Goal: Task Accomplishment & Management: Manage account settings

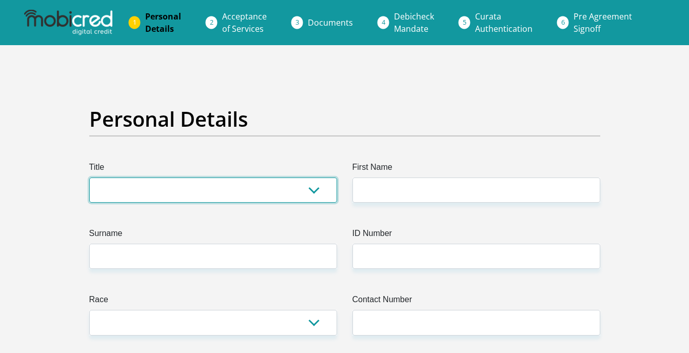
click at [313, 194] on select "Mr Ms Mrs Dr Other" at bounding box center [213, 189] width 248 height 25
select select "Mr"
click at [89, 177] on select "Mr Ms Mrs Dr Other" at bounding box center [213, 189] width 248 height 25
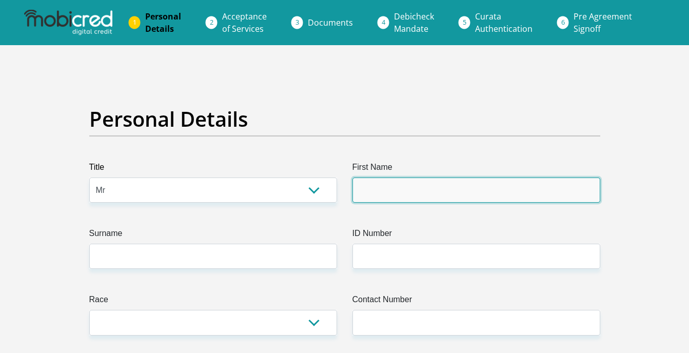
click at [390, 190] on input "First Name" at bounding box center [476, 189] width 248 height 25
type input "Indiphile"
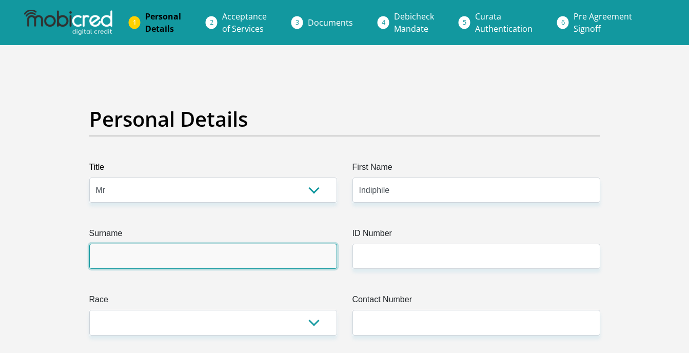
type input "Madletyane"
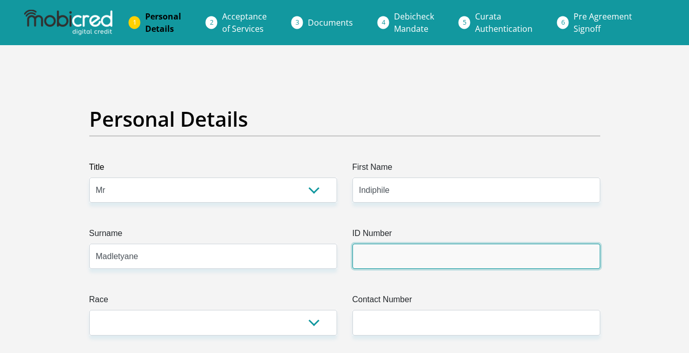
type input "0611276134081"
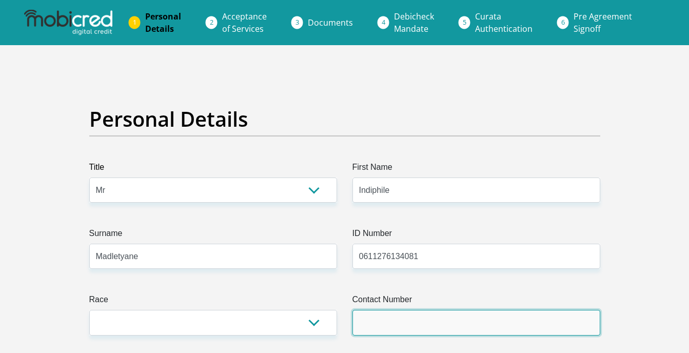
type input "0679436230"
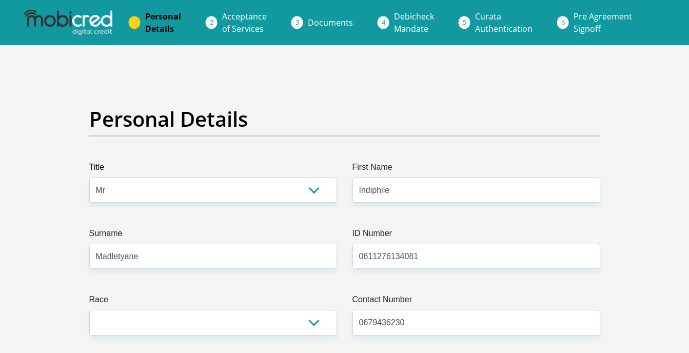
select select "ZAF"
type input "1473 Mahela Street, Zwelihle"
type input "Hermanus"
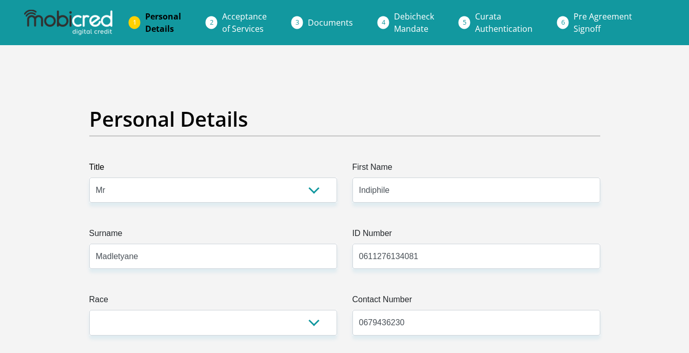
type input "7200"
type input "madletyanaindiphile@gmail.com"
type input "14737200"
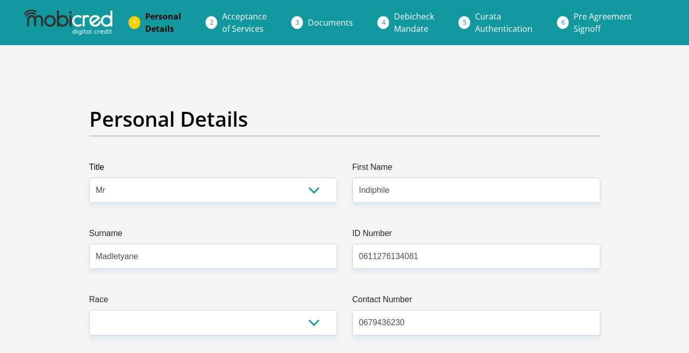
type input "0679436230"
type input "Indiphile"
type input "Madletyane"
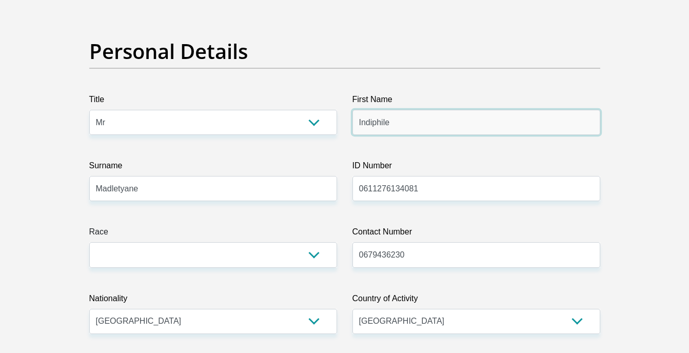
scroll to position [103, 0]
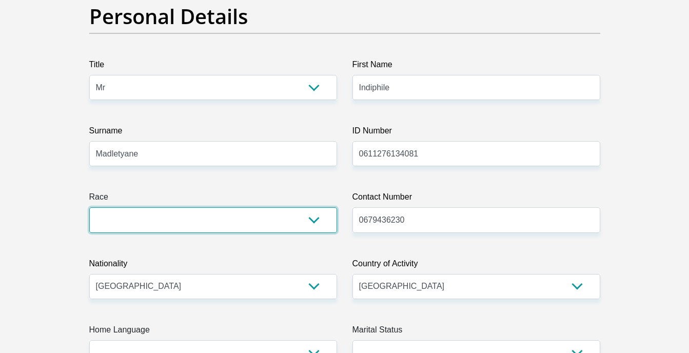
click at [282, 229] on select "Black Coloured Indian White Other" at bounding box center [213, 219] width 248 height 25
select select "1"
click at [89, 207] on select "Black Coloured Indian White Other" at bounding box center [213, 219] width 248 height 25
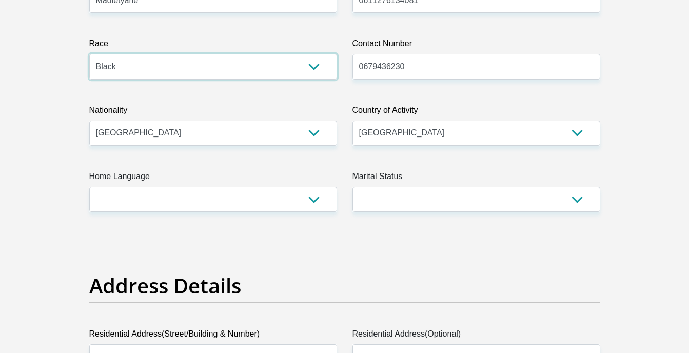
scroll to position [256, 0]
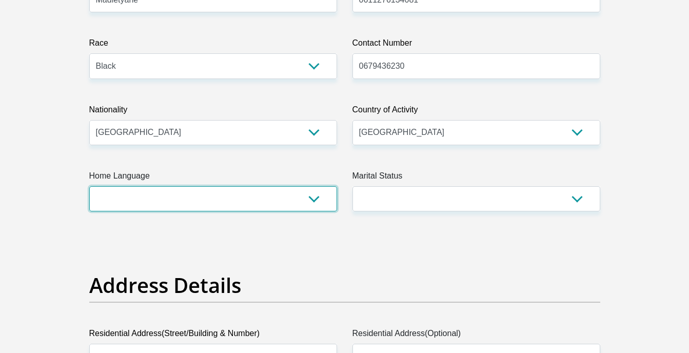
click at [309, 205] on select "Afrikaans English Sepedi South Ndebele Southern Sotho Swati Tsonga Tswana Venda…" at bounding box center [213, 198] width 248 height 25
select select "xho"
click at [89, 186] on select "Afrikaans English Sepedi South Ndebele Southern Sotho Swati Tsonga Tswana Venda…" at bounding box center [213, 198] width 248 height 25
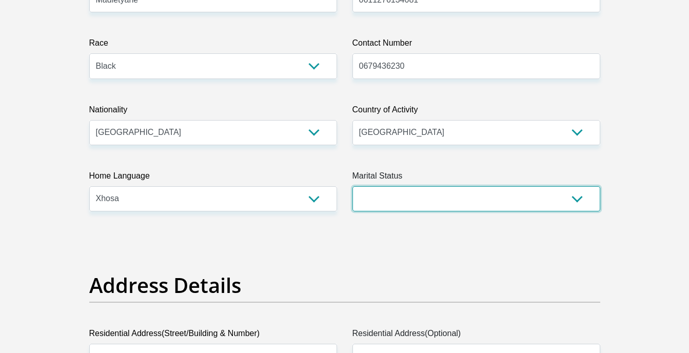
click at [420, 194] on select "Married ANC Single Divorced Widowed Married COP or Customary Law" at bounding box center [476, 198] width 248 height 25
select select "2"
click at [352, 186] on select "Married ANC Single Divorced Widowed Married COP or Customary Law" at bounding box center [476, 198] width 248 height 25
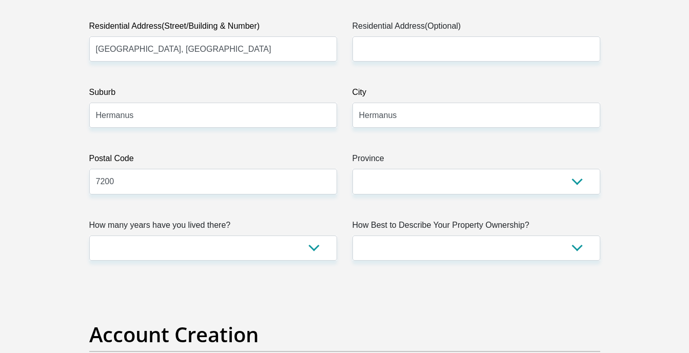
scroll to position [564, 0]
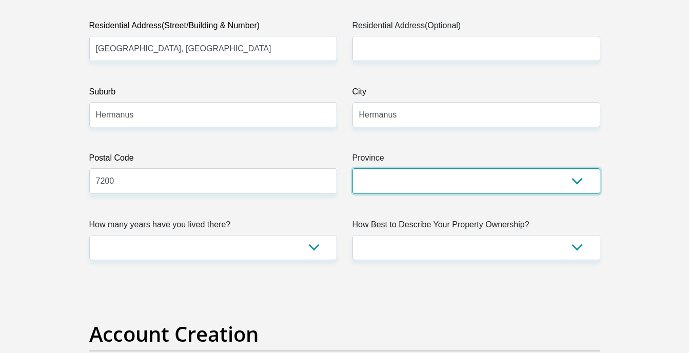
click at [389, 187] on select "Eastern Cape Free State Gauteng KwaZulu-Natal Limpopo Mpumalanga Northern Cape …" at bounding box center [476, 180] width 248 height 25
select select "Western Cape"
click at [352, 168] on select "Eastern Cape Free State Gauteng KwaZulu-Natal Limpopo Mpumalanga Northern Cape …" at bounding box center [476, 180] width 248 height 25
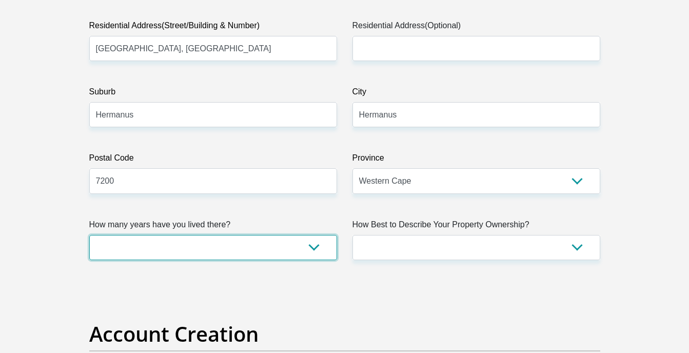
click at [309, 253] on select "less than 1 year 1-3 years 3-5 years 5+ years" at bounding box center [213, 247] width 248 height 25
select select "5"
click at [89, 235] on select "less than 1 year 1-3 years 3-5 years 5+ years" at bounding box center [213, 247] width 248 height 25
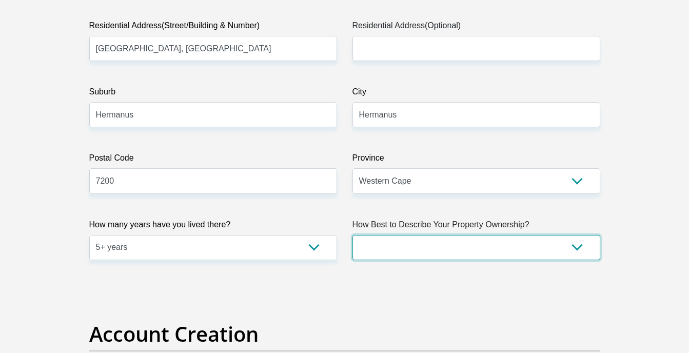
click at [466, 248] on select "Owned Rented Family Owned Company Dwelling" at bounding box center [476, 247] width 248 height 25
select select "parents"
click at [352, 235] on select "Owned Rented Family Owned Company Dwelling" at bounding box center [476, 247] width 248 height 25
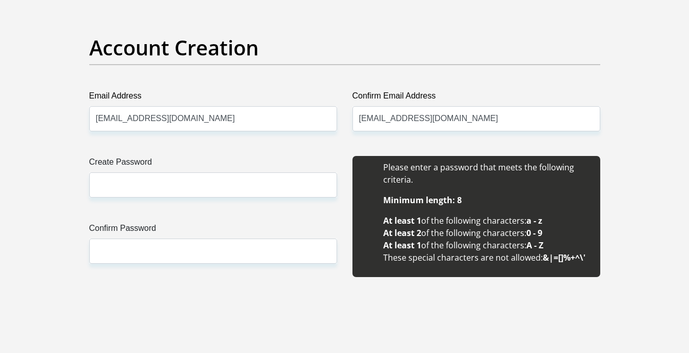
scroll to position [872, 0]
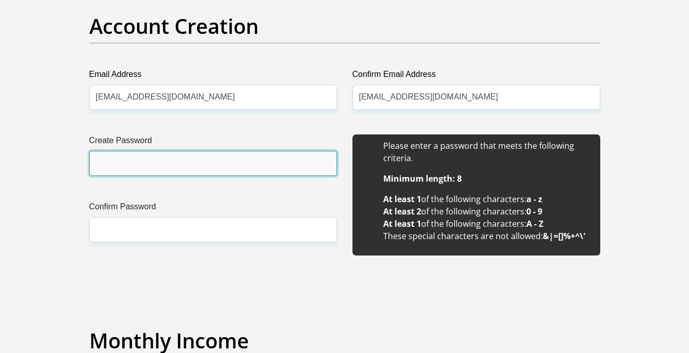
click at [260, 173] on input "Create Password" at bounding box center [213, 163] width 248 height 25
type input "Madletyana@19642006"
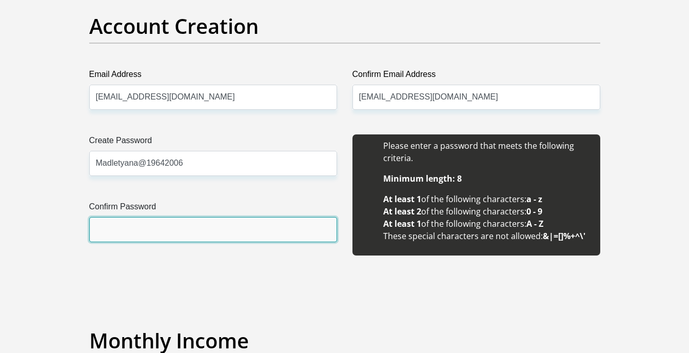
type input "Madletyana@19642006"
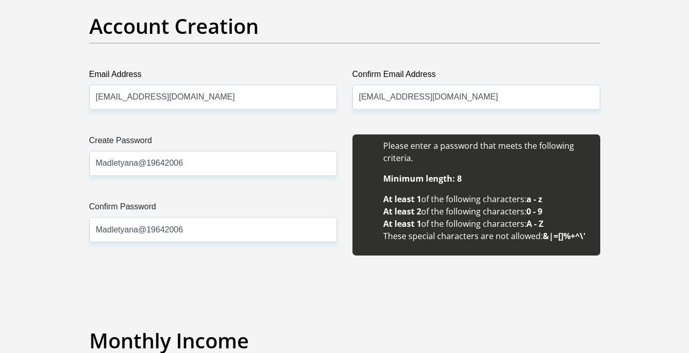
type input "6117"
type input "5000"
type input "2121046514"
type input "470010"
type input "CAPITEC BANK LIMITED"
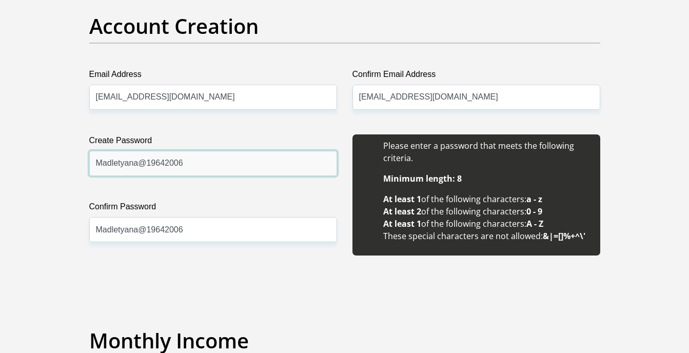
type input "CAPITEC BANK CPC"
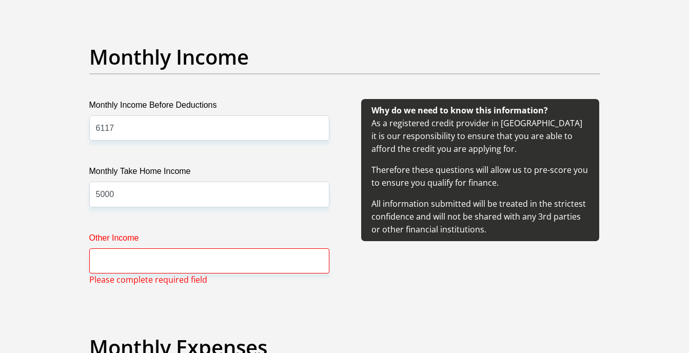
scroll to position [1179, 0]
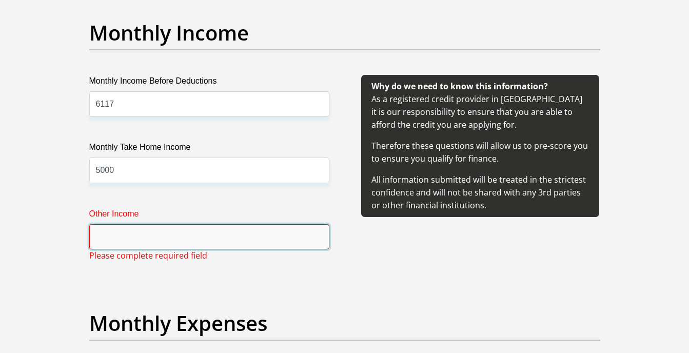
click at [215, 237] on input "Other Income" at bounding box center [209, 236] width 240 height 25
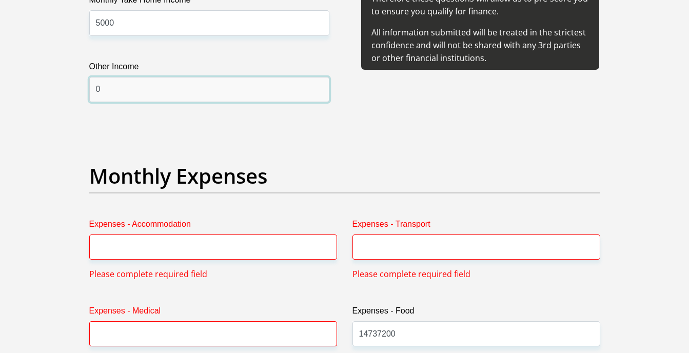
scroll to position [1385, 0]
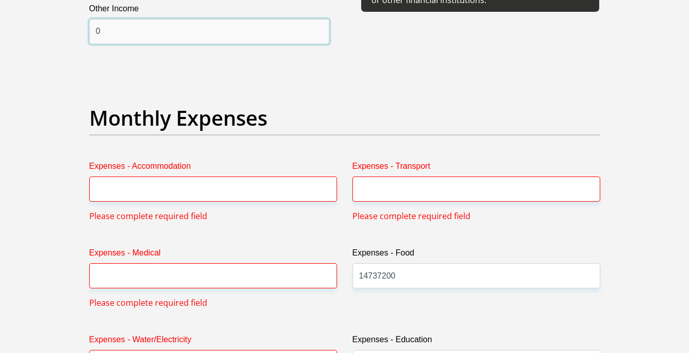
type input "0"
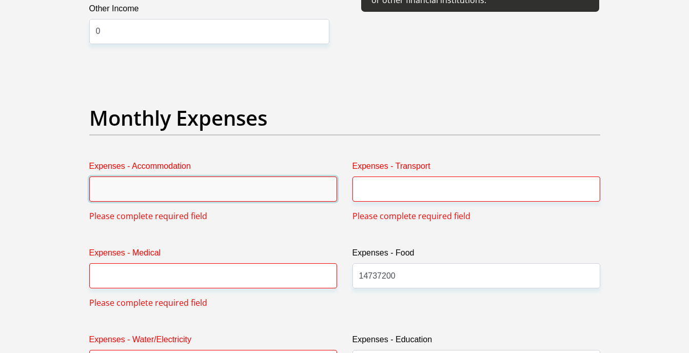
click at [185, 192] on input "Expenses - Accommodation" at bounding box center [213, 188] width 248 height 25
type input "0"
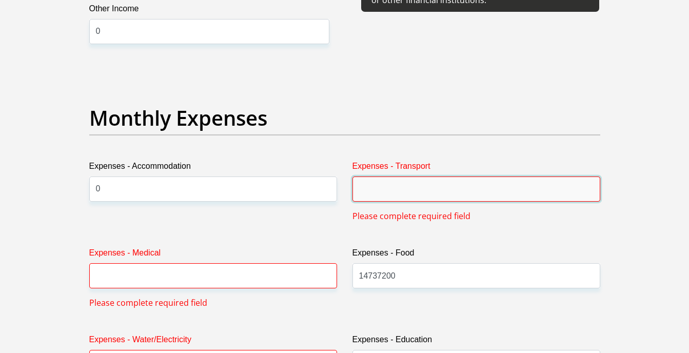
click at [421, 196] on input "Expenses - Transport" at bounding box center [476, 188] width 248 height 25
type input "100"
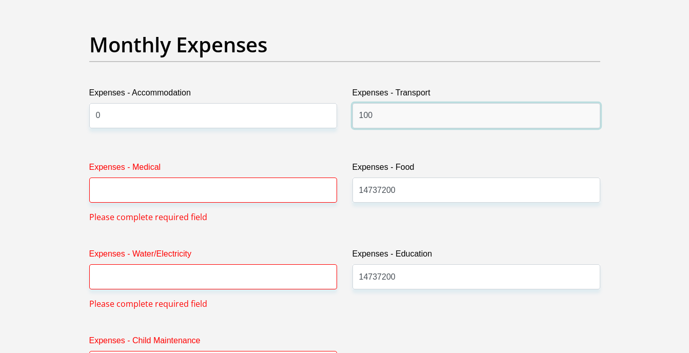
scroll to position [1487, 0]
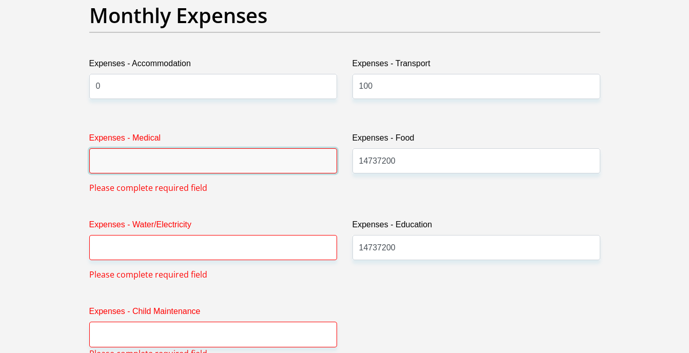
click at [123, 156] on input "Expenses - Medical" at bounding box center [213, 160] width 248 height 25
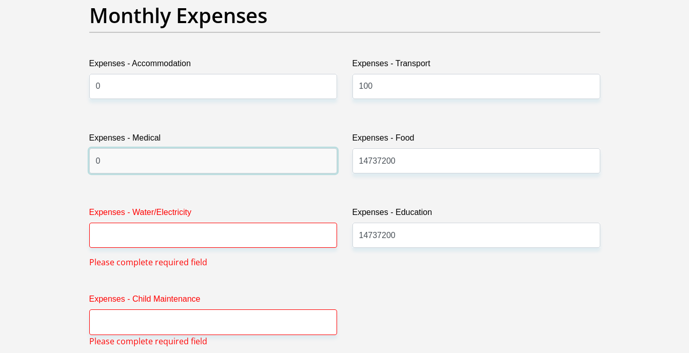
type input "0"
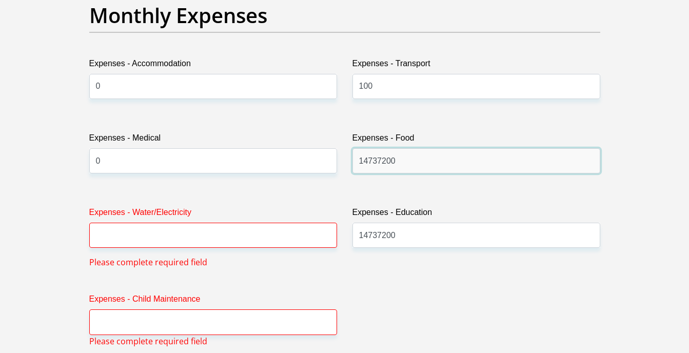
click at [378, 162] on input "14737200" at bounding box center [476, 160] width 248 height 25
type input "1300"
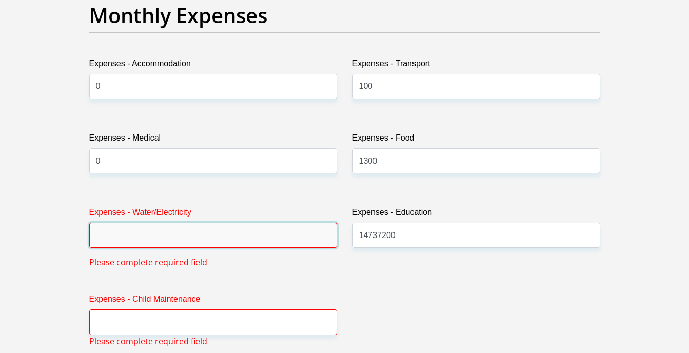
click at [105, 240] on input "Expenses - Water/Electricity" at bounding box center [213, 235] width 248 height 25
type input "0"
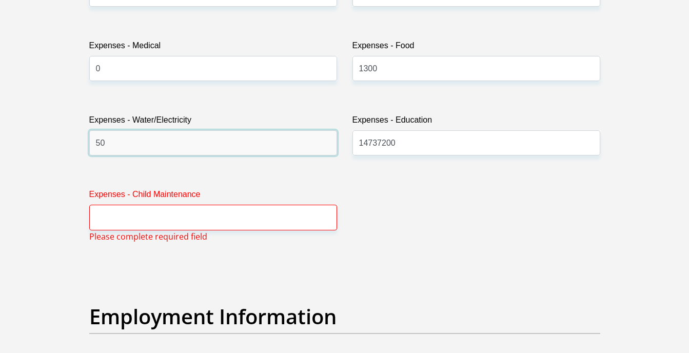
scroll to position [1590, 0]
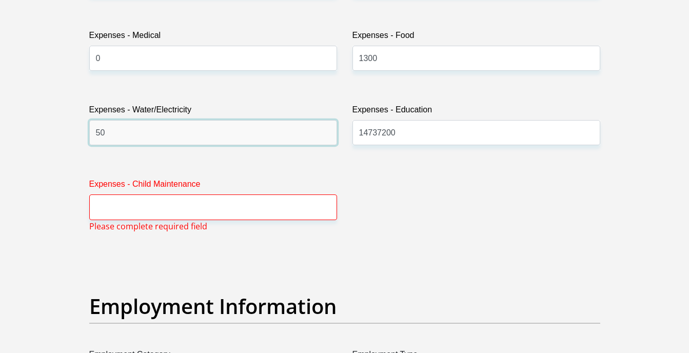
type input "50"
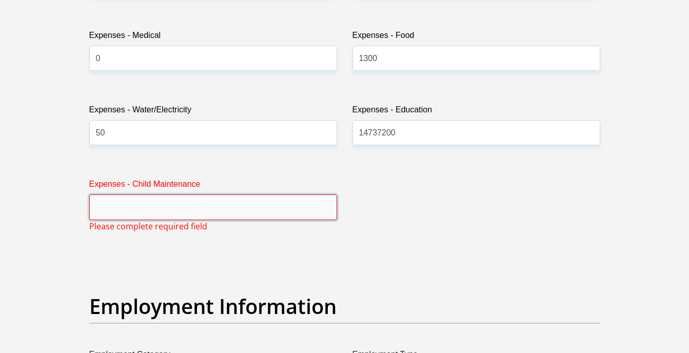
click at [173, 210] on input "Expenses - Child Maintenance" at bounding box center [213, 206] width 248 height 25
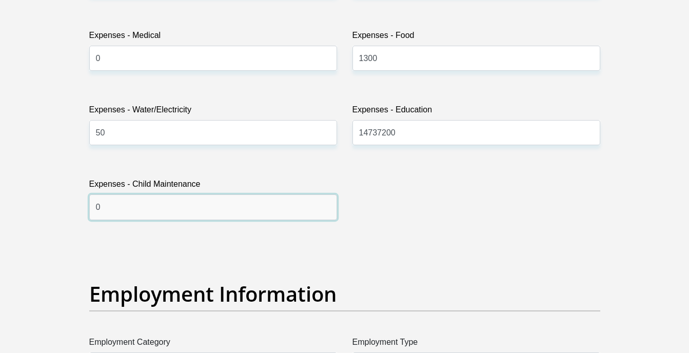
type input "0"
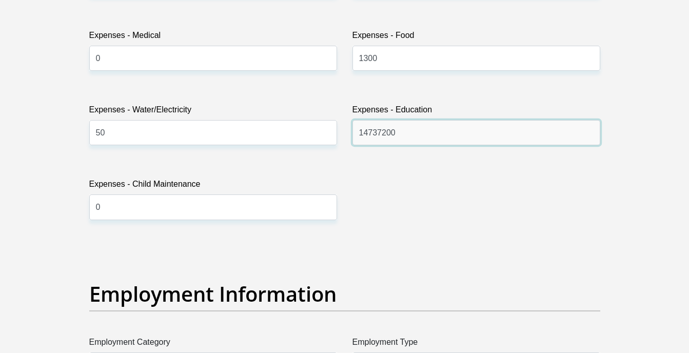
click at [371, 121] on input "14737200" at bounding box center [476, 132] width 248 height 25
click at [372, 123] on input "14737200" at bounding box center [476, 132] width 248 height 25
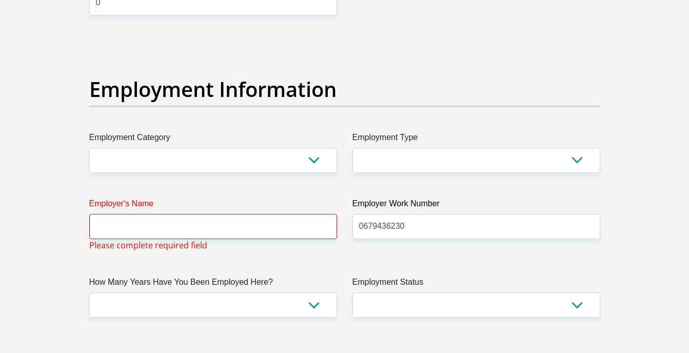
scroll to position [1795, 0]
type input "0"
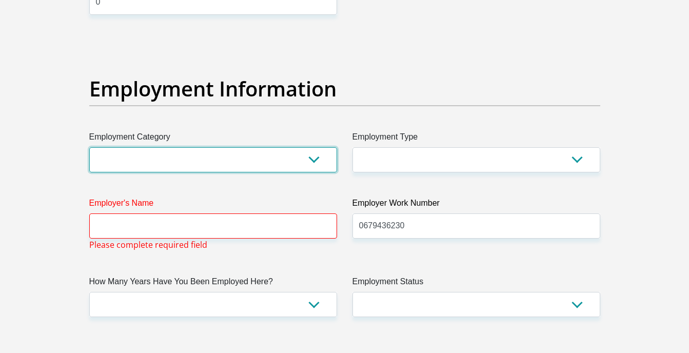
click at [216, 170] on select "AGRICULTURE ALCOHOL & TOBACCO CONSTRUCTION MATERIALS METALLURGY EQUIPMENT FOR R…" at bounding box center [213, 159] width 248 height 25
select select "74"
click at [89, 147] on select "AGRICULTURE ALCOHOL & TOBACCO CONSTRUCTION MATERIALS METALLURGY EQUIPMENT FOR R…" at bounding box center [213, 159] width 248 height 25
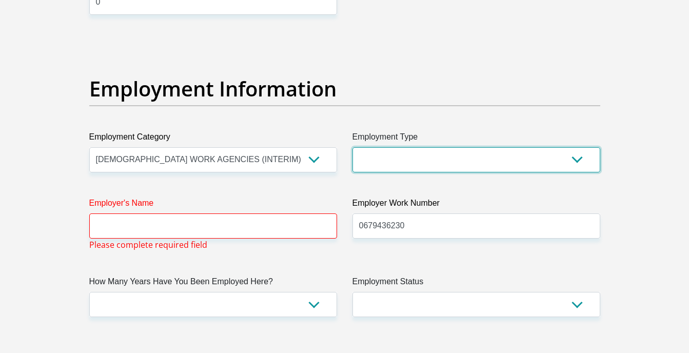
click at [390, 171] on select "College/Lecturer Craft Seller Creative Driver Executive Farmer Forces - Non Com…" at bounding box center [476, 159] width 248 height 25
select select "Executive"
click at [352, 147] on select "College/Lecturer Craft Seller Creative Driver Executive Farmer Forces - Non Com…" at bounding box center [476, 159] width 248 height 25
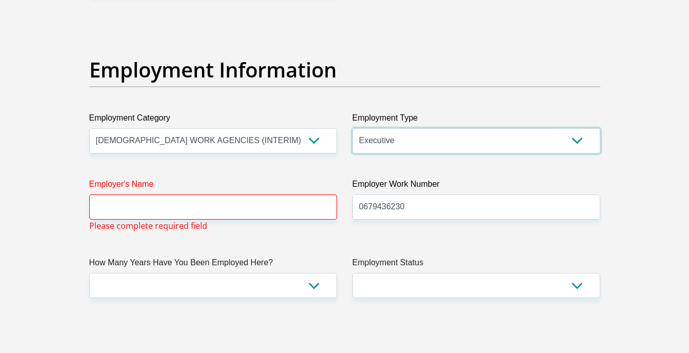
scroll to position [1846, 0]
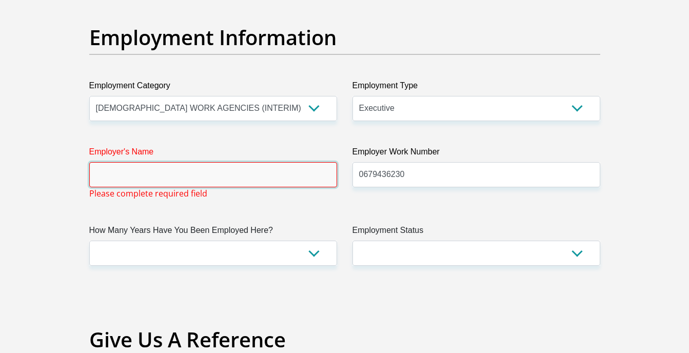
click at [154, 162] on input "Employer's Name" at bounding box center [213, 174] width 248 height 25
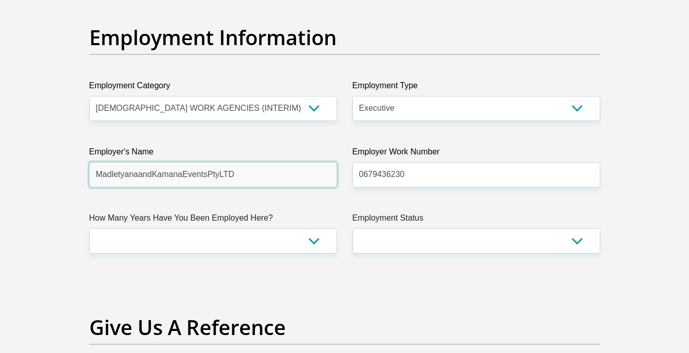
type input "MadletyanaandKamanaEventsPtyLTD"
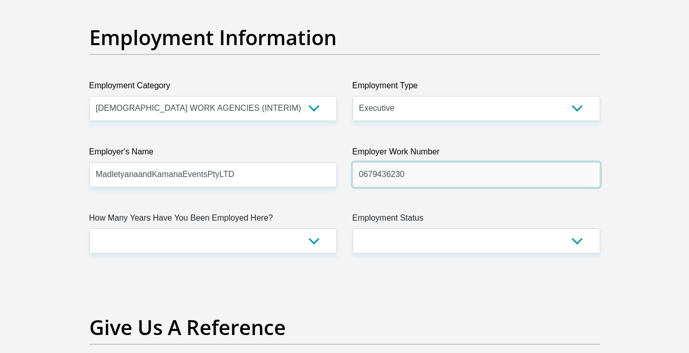
click at [394, 172] on input "0679436230" at bounding box center [476, 174] width 248 height 25
type input "0731064139"
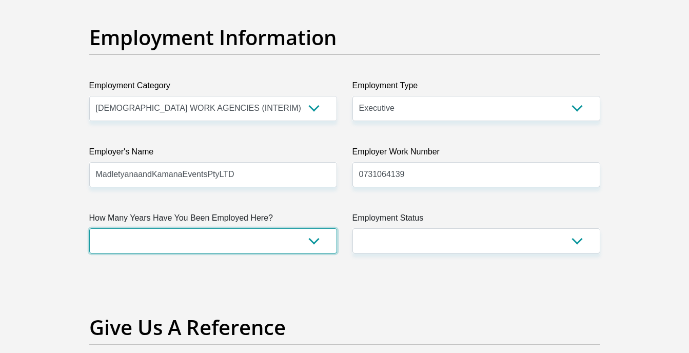
click at [308, 248] on select "less than 1 year 1-3 years 3-5 years 5+ years" at bounding box center [213, 240] width 248 height 25
select select "24"
click at [89, 228] on select "less than 1 year 1-3 years 3-5 years 5+ years" at bounding box center [213, 240] width 248 height 25
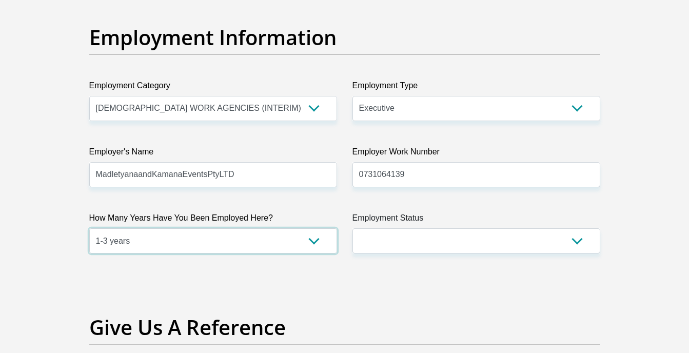
click at [240, 247] on select "less than 1 year 1-3 years 3-5 years 5+ years" at bounding box center [213, 240] width 248 height 25
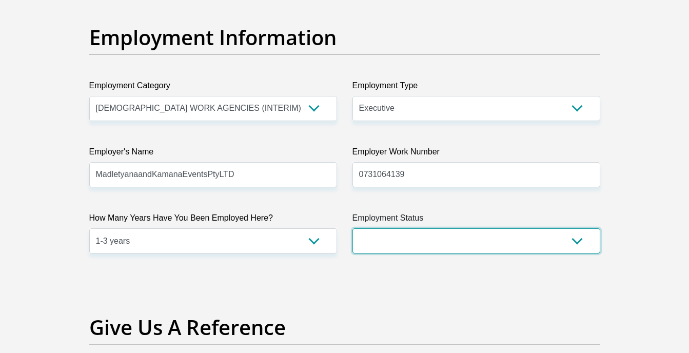
click at [428, 247] on select "Permanent/Full-time Part-time/Casual Contract Worker Self-Employed Housewife Re…" at bounding box center [476, 240] width 248 height 25
select select "1"
click at [352, 228] on select "Permanent/Full-time Part-time/Casual Contract Worker Self-Employed Housewife Re…" at bounding box center [476, 240] width 248 height 25
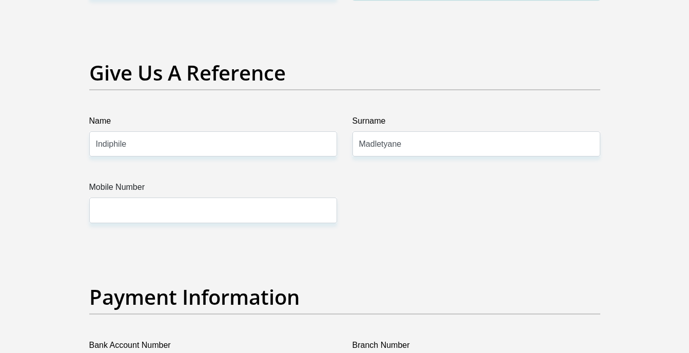
scroll to position [2103, 0]
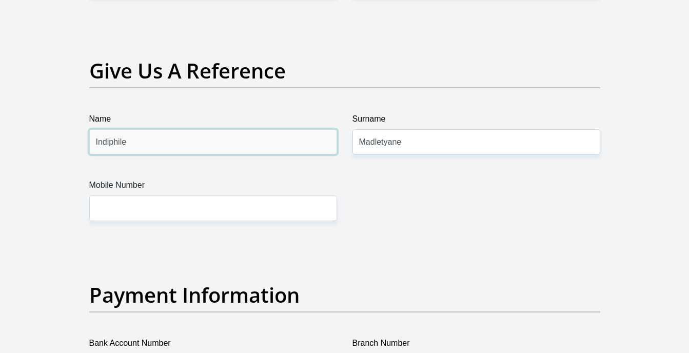
click at [235, 149] on input "Indiphile" at bounding box center [213, 141] width 248 height 25
type input "Ayakha"
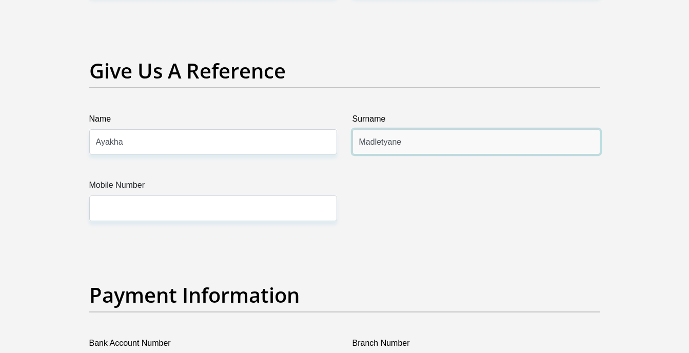
click at [358, 143] on input "Madletyane" at bounding box center [476, 141] width 248 height 25
type input "Kamana"
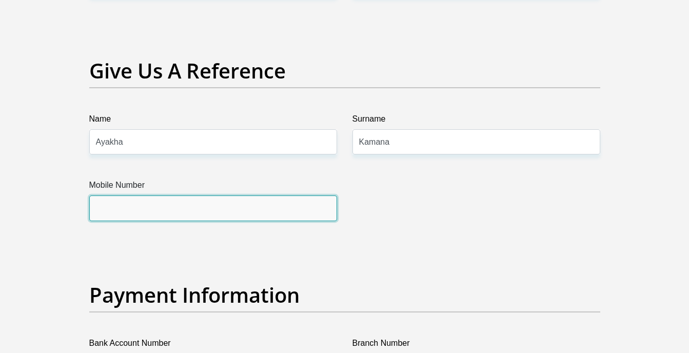
click at [278, 197] on input "Mobile Number" at bounding box center [213, 207] width 248 height 25
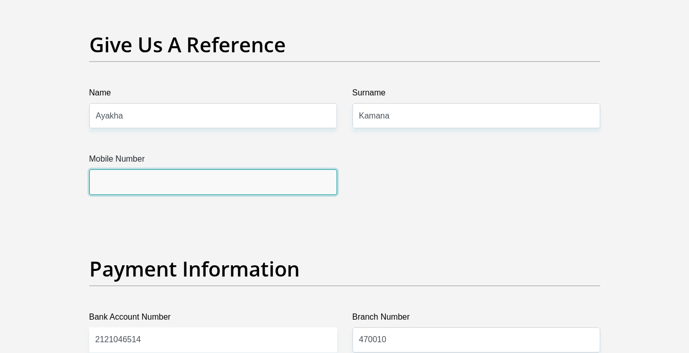
scroll to position [2154, 0]
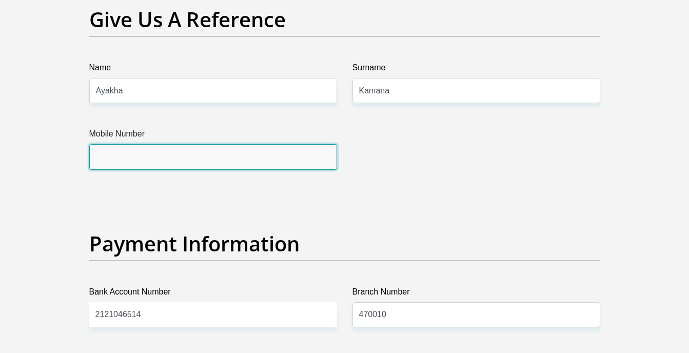
click at [259, 155] on input "Mobile Number" at bounding box center [213, 156] width 248 height 25
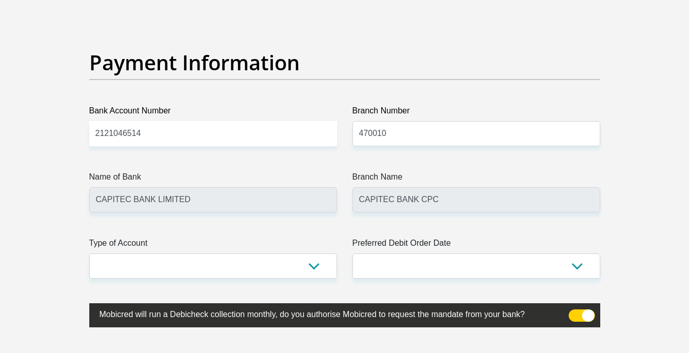
scroll to position [2359, 0]
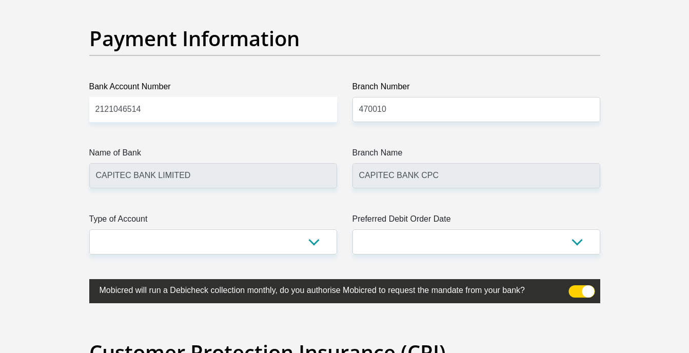
type input "0731064139"
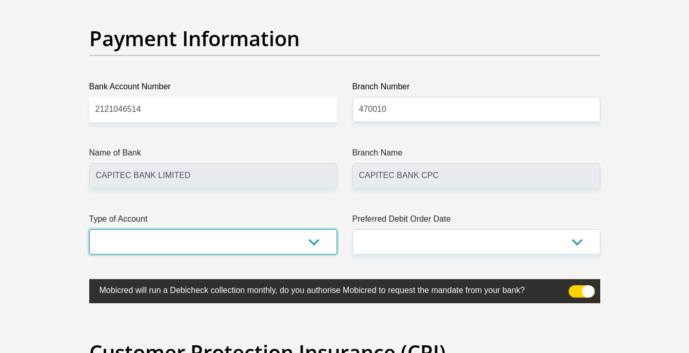
click at [207, 245] on select "Cheque Savings" at bounding box center [213, 241] width 248 height 25
select select "SAV"
click at [89, 229] on select "Cheque Savings" at bounding box center [213, 241] width 248 height 25
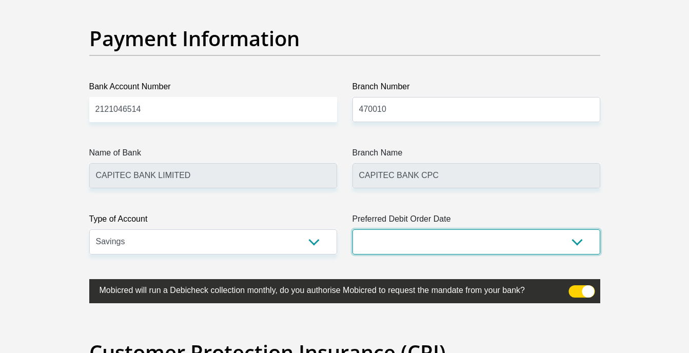
click at [391, 249] on select "1st 2nd 3rd 4th 5th 7th 18th 19th 20th 21st 22nd 23rd 24th 25th 26th 27th 28th …" at bounding box center [476, 241] width 248 height 25
select select "1"
click at [352, 229] on select "1st 2nd 3rd 4th 5th 7th 18th 19th 20th 21st 22nd 23rd 24th 25th 26th 27th 28th …" at bounding box center [476, 241] width 248 height 25
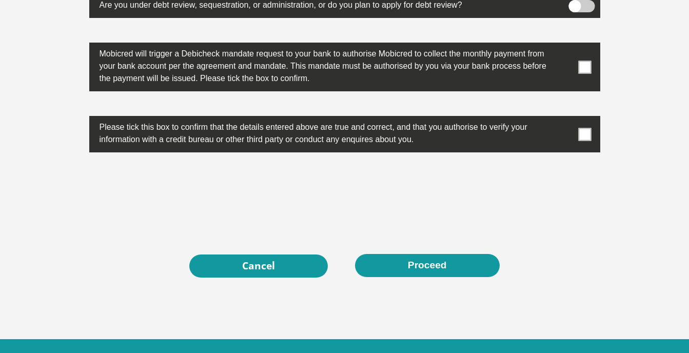
scroll to position [3282, 0]
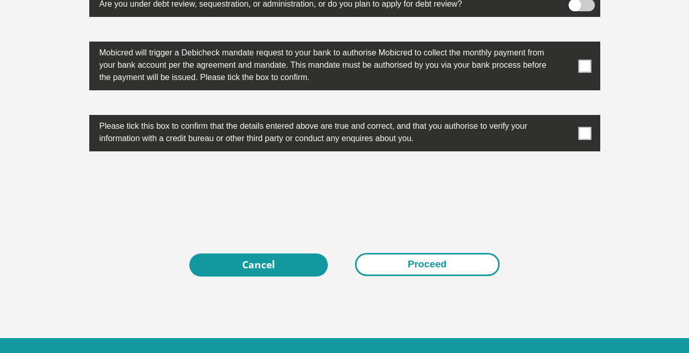
click at [389, 262] on button "Proceed" at bounding box center [427, 264] width 145 height 23
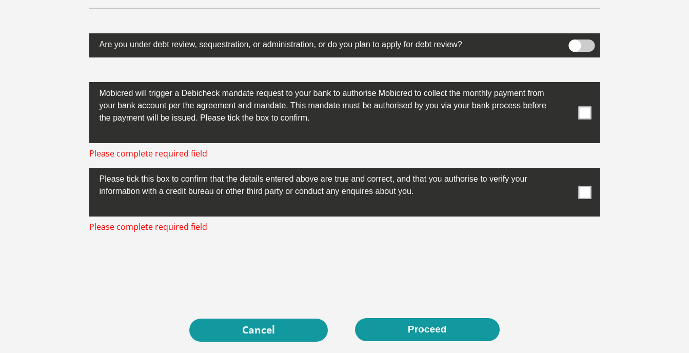
click at [577, 185] on label at bounding box center [344, 192] width 511 height 49
click at [564, 170] on input "checkbox" at bounding box center [564, 170] width 0 height 0
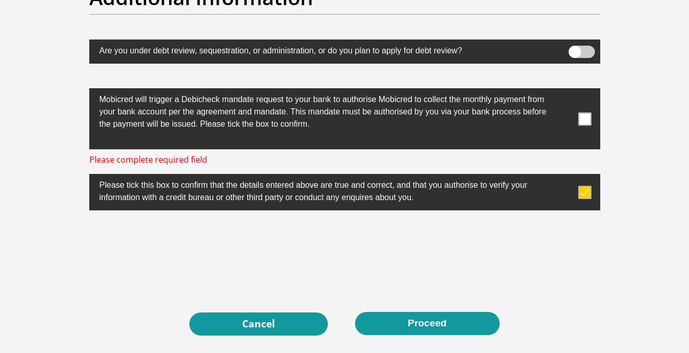
scroll to position [3235, 0]
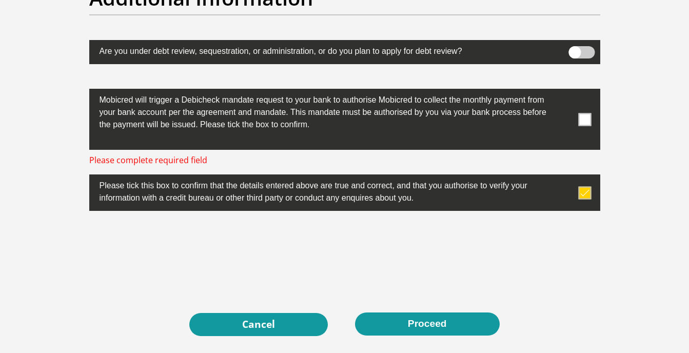
click at [599, 115] on label at bounding box center [344, 119] width 511 height 61
click at [564, 91] on input "checkbox" at bounding box center [564, 91] width 0 height 0
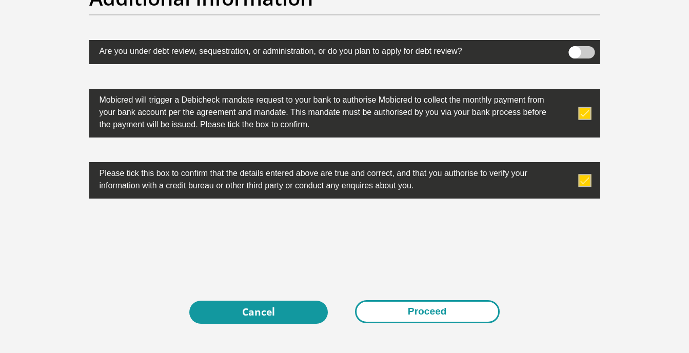
click at [449, 310] on button "Proceed" at bounding box center [427, 311] width 145 height 23
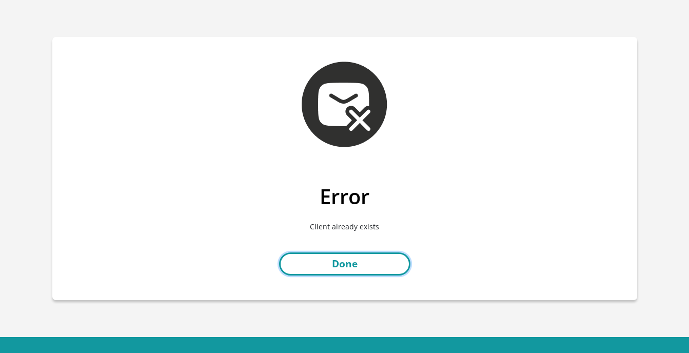
click at [313, 259] on link "Done" at bounding box center [344, 263] width 131 height 23
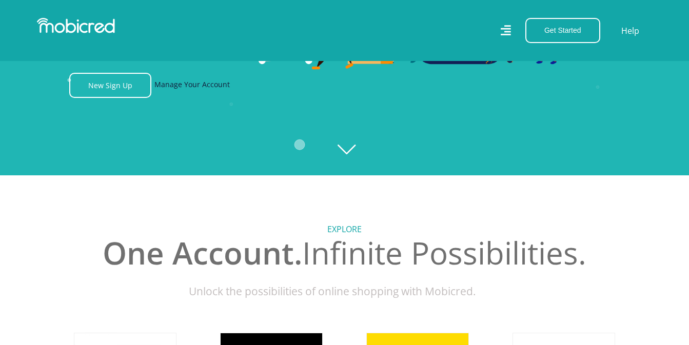
scroll to position [154, 0]
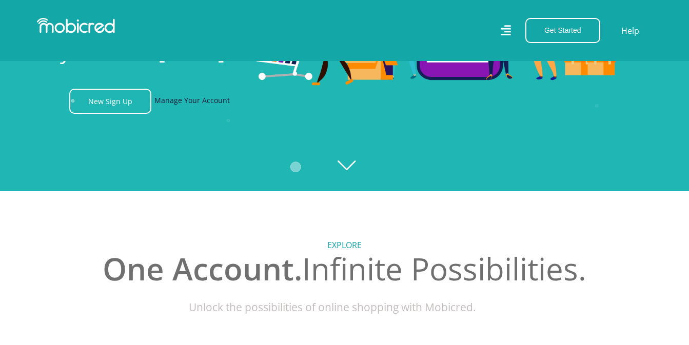
click at [193, 101] on link "Manage Your Account" at bounding box center [191, 101] width 75 height 25
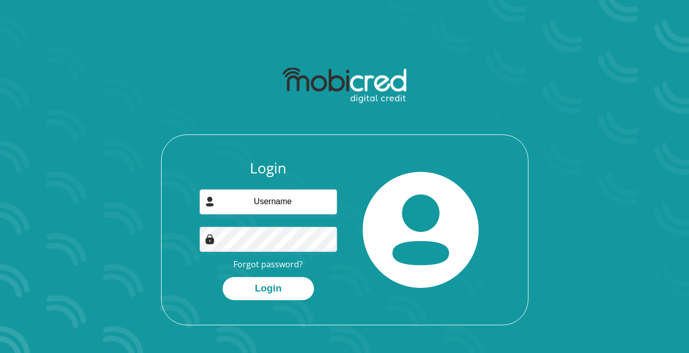
click at [288, 207] on input "email" at bounding box center [267, 201] width 137 height 25
click at [289, 168] on h3 "Login" at bounding box center [267, 167] width 137 height 17
click at [290, 263] on link "Forgot password?" at bounding box center [267, 263] width 69 height 11
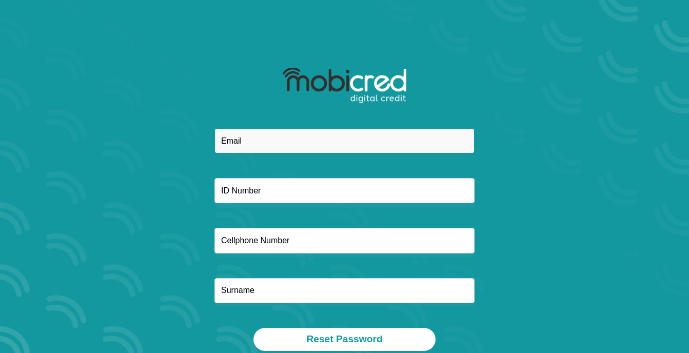
drag, startPoint x: 0, startPoint y: 0, endPoint x: 369, endPoint y: 141, distance: 395.1
click at [369, 141] on input "email" at bounding box center [344, 140] width 260 height 25
type input "madletyanaindiphile@gmail.com"
type input "0611276134081"
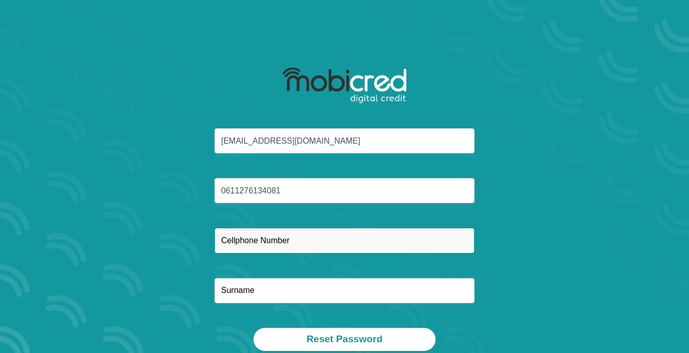
type input "0679436230"
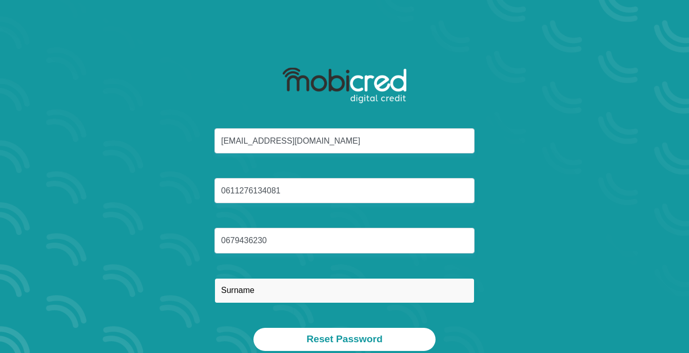
type input "Madletyane"
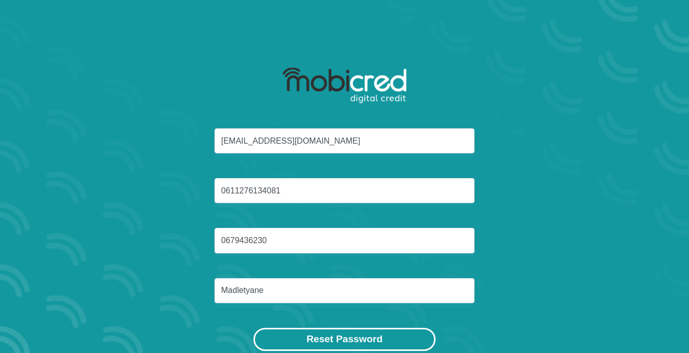
click at [303, 345] on button "Reset Password" at bounding box center [344, 339] width 182 height 23
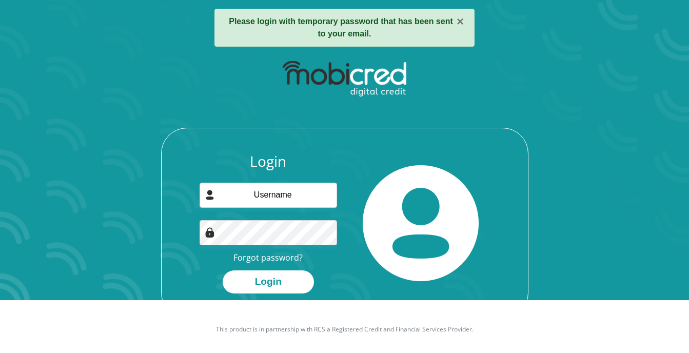
scroll to position [58, 0]
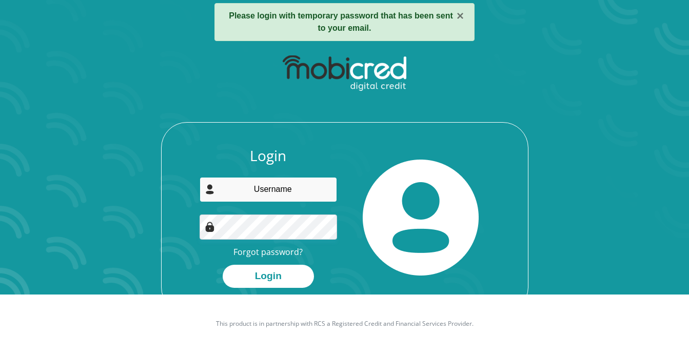
click at [287, 196] on input "email" at bounding box center [267, 189] width 137 height 25
type input "madletyanaindiphile@gmail.com"
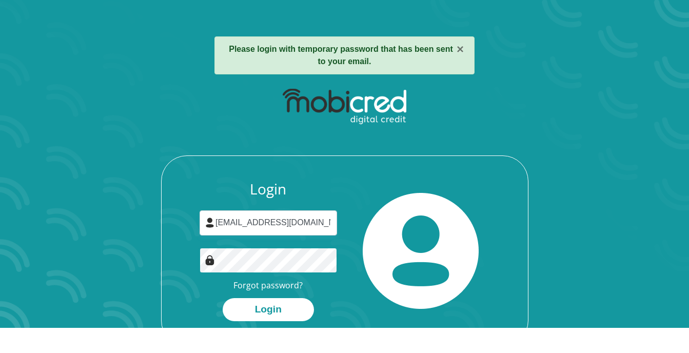
scroll to position [7, 0]
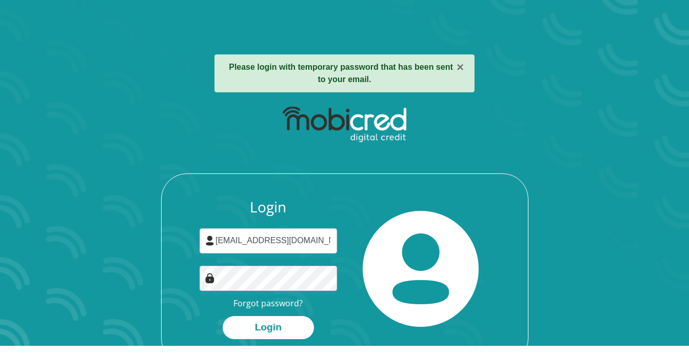
click at [361, 74] on strong "Please login with temporary password that has been sent to your email." at bounding box center [341, 73] width 224 height 21
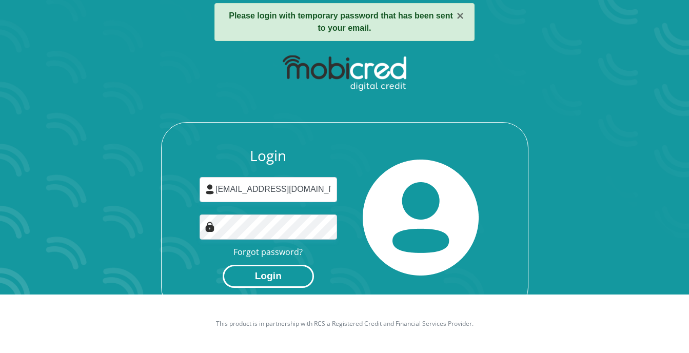
click at [251, 279] on button "Login" at bounding box center [268, 276] width 91 height 23
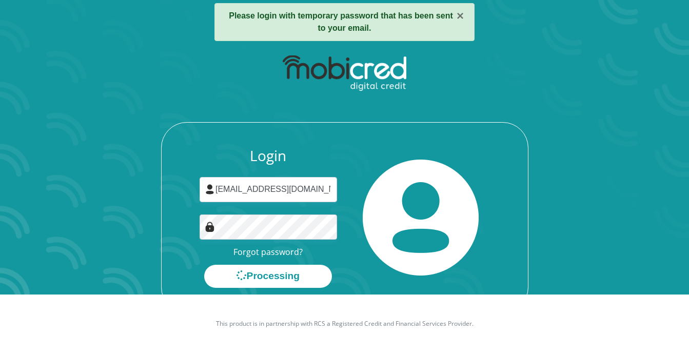
scroll to position [0, 0]
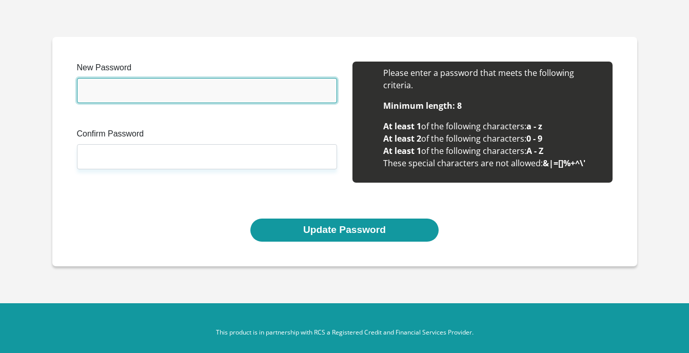
click at [226, 97] on input "New Password" at bounding box center [207, 90] width 260 height 25
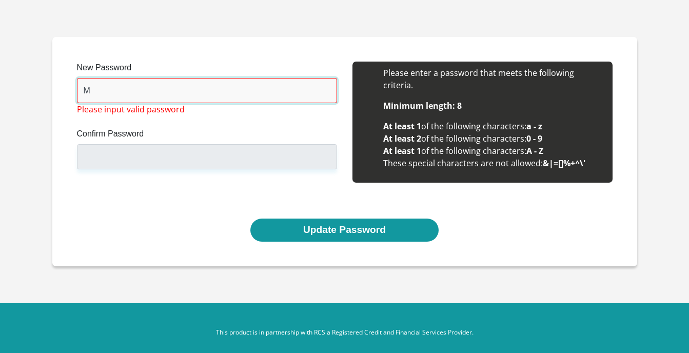
click at [225, 87] on input "M" at bounding box center [207, 90] width 260 height 25
paste input "96NRsHml"
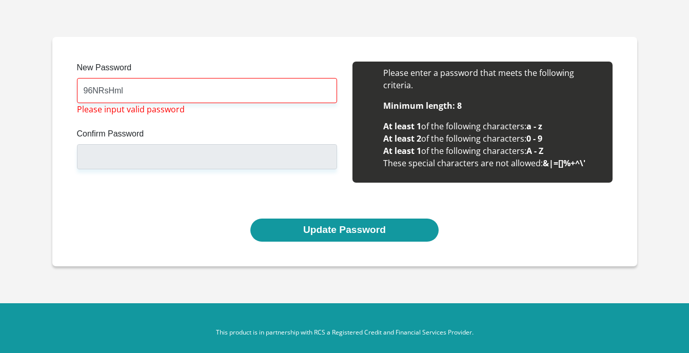
click at [211, 172] on div "New Password 96NRsHml Please input valid password Confirm Password Please input…" at bounding box center [206, 128] width 275 height 132
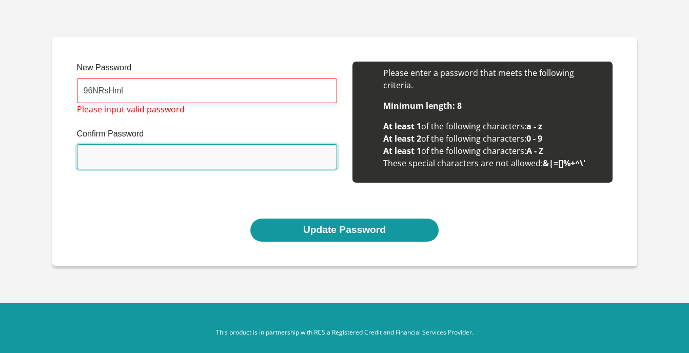
click at [209, 164] on input "Confirm Password" at bounding box center [207, 156] width 260 height 25
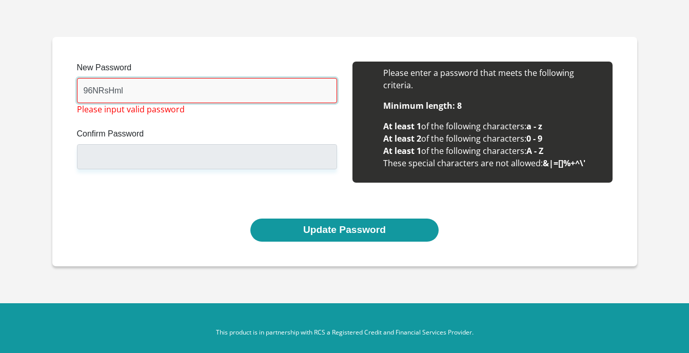
click at [194, 92] on input "96NRsHml" at bounding box center [207, 90] width 260 height 25
click at [193, 97] on input "96NRsHml" at bounding box center [207, 90] width 260 height 25
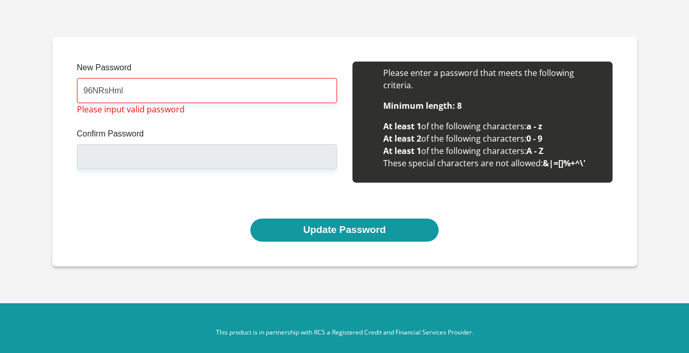
click at [393, 112] on ul "Minimum length: 8 At least 1 of the following characters: a - z At least 2 of t…" at bounding box center [482, 134] width 239 height 70
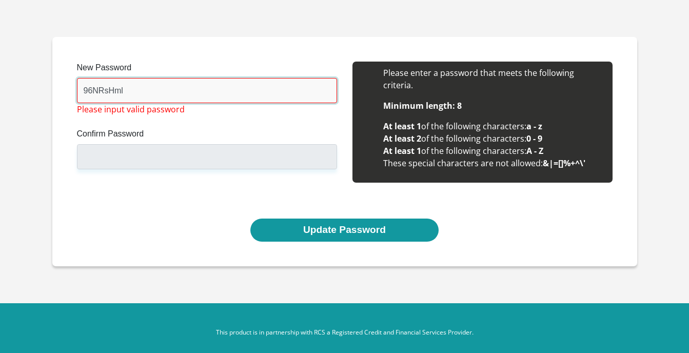
click at [156, 91] on input "96NRsHml" at bounding box center [207, 90] width 260 height 25
drag, startPoint x: 154, startPoint y: 98, endPoint x: 50, endPoint y: 90, distance: 104.4
click at [50, 90] on section "New Password 96NRsHml Please input valid password Confirm Password Please input…" at bounding box center [344, 151] width 689 height 303
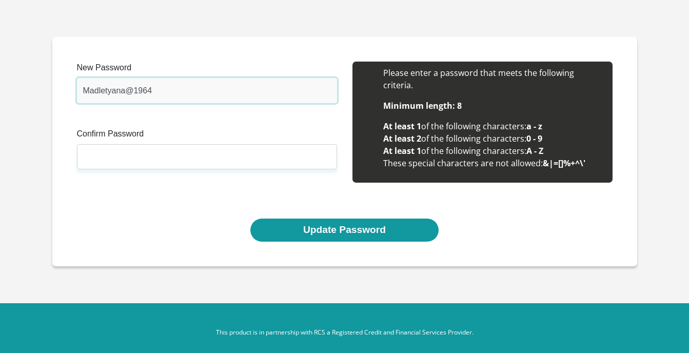
type input "Madletyana@1964"
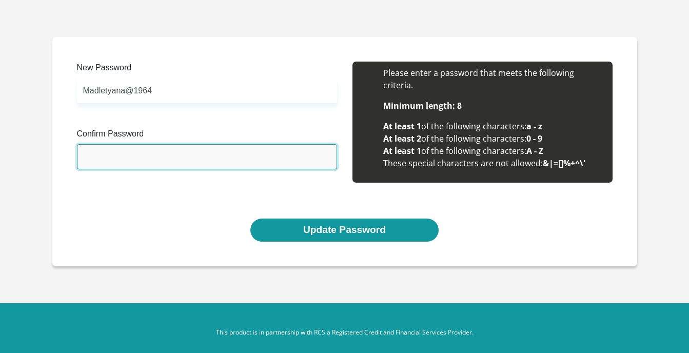
click at [174, 153] on input "Confirm Password" at bounding box center [207, 156] width 260 height 25
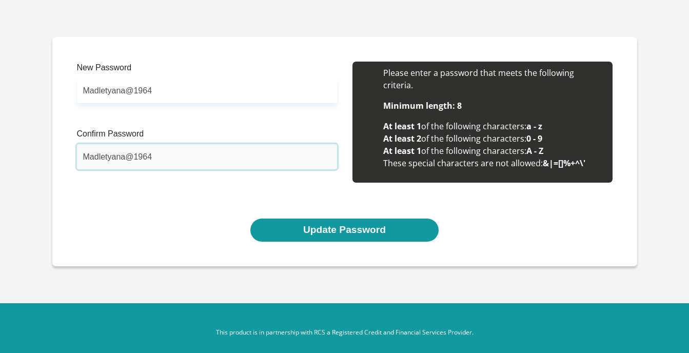
click at [174, 153] on input "Madletyana@1964" at bounding box center [207, 156] width 260 height 25
type input "Madletyana@1964"
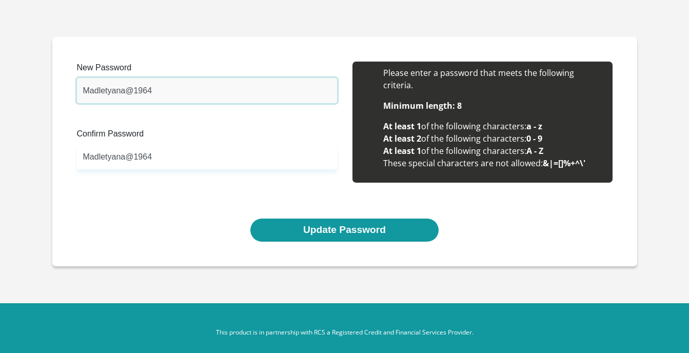
click at [193, 103] on input "Madletyana@1964" at bounding box center [207, 90] width 260 height 25
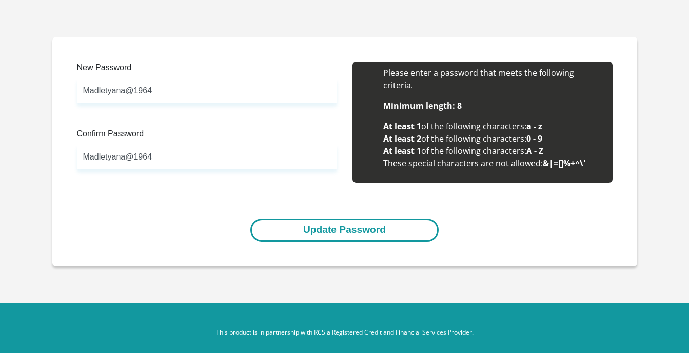
click at [304, 223] on button "Update Password" at bounding box center [344, 229] width 188 height 23
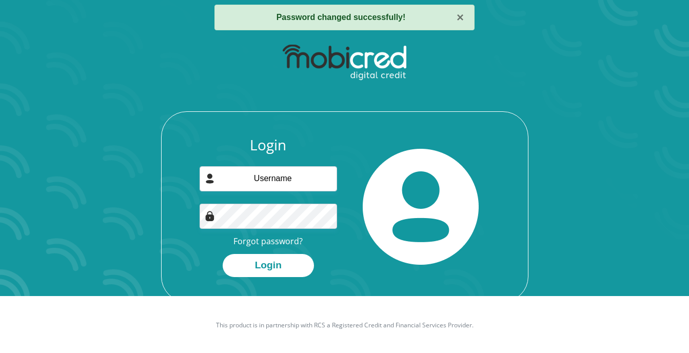
scroll to position [58, 0]
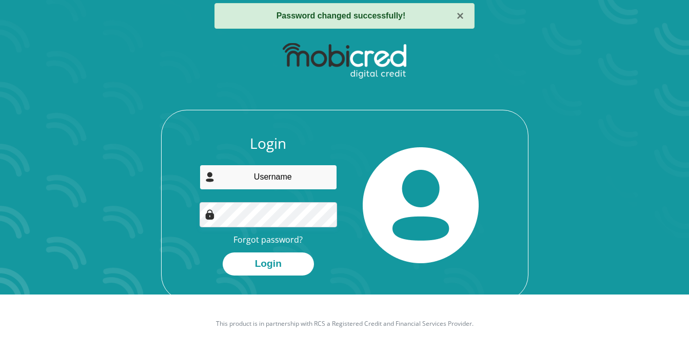
click at [291, 186] on input "email" at bounding box center [267, 177] width 137 height 25
type input "madletyanaindiphile@gmail.com"
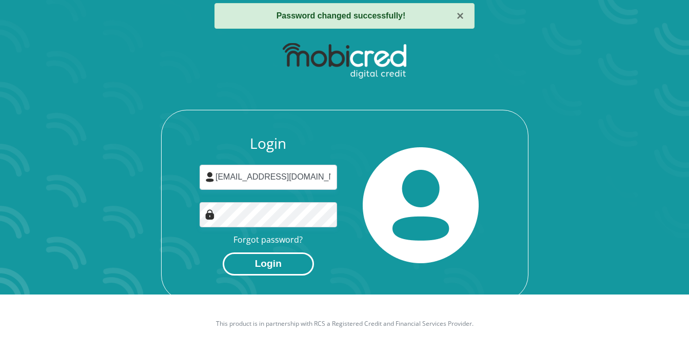
click at [255, 266] on button "Login" at bounding box center [268, 263] width 91 height 23
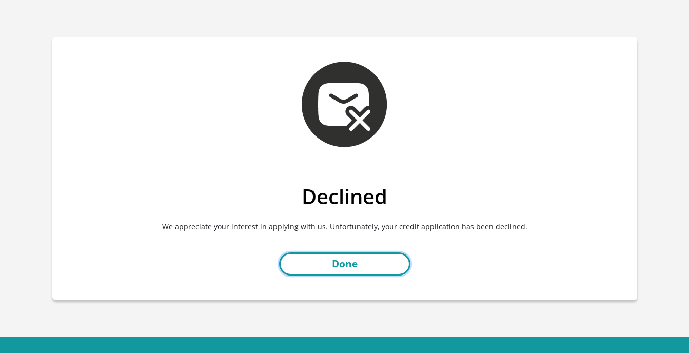
click at [372, 265] on link "Done" at bounding box center [344, 263] width 131 height 23
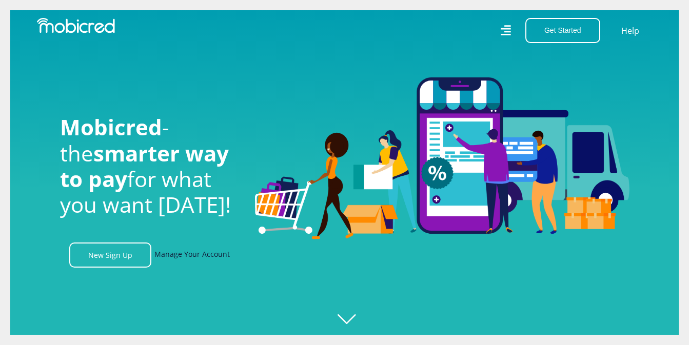
click at [206, 259] on link "Manage Your Account" at bounding box center [191, 255] width 75 height 25
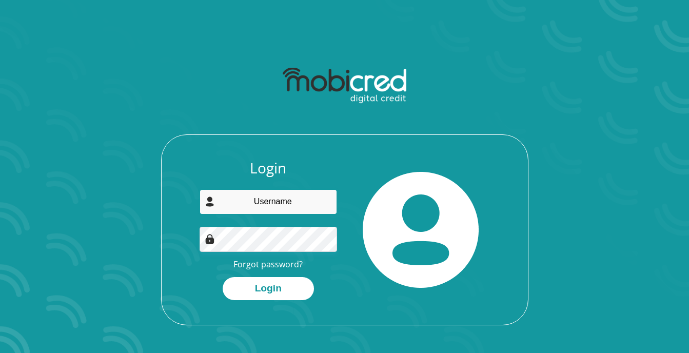
click at [259, 204] on input "email" at bounding box center [267, 201] width 137 height 25
type input "[EMAIL_ADDRESS][DOMAIN_NAME]"
click at [273, 299] on div "Login madletyanaindiphile@gmail.com Forgot password? Login" at bounding box center [345, 241] width 366 height 165
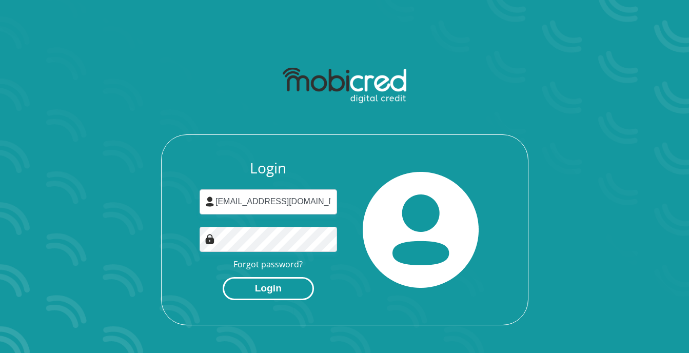
click at [275, 288] on button "Login" at bounding box center [268, 288] width 91 height 23
